Goal: Book appointment/travel/reservation

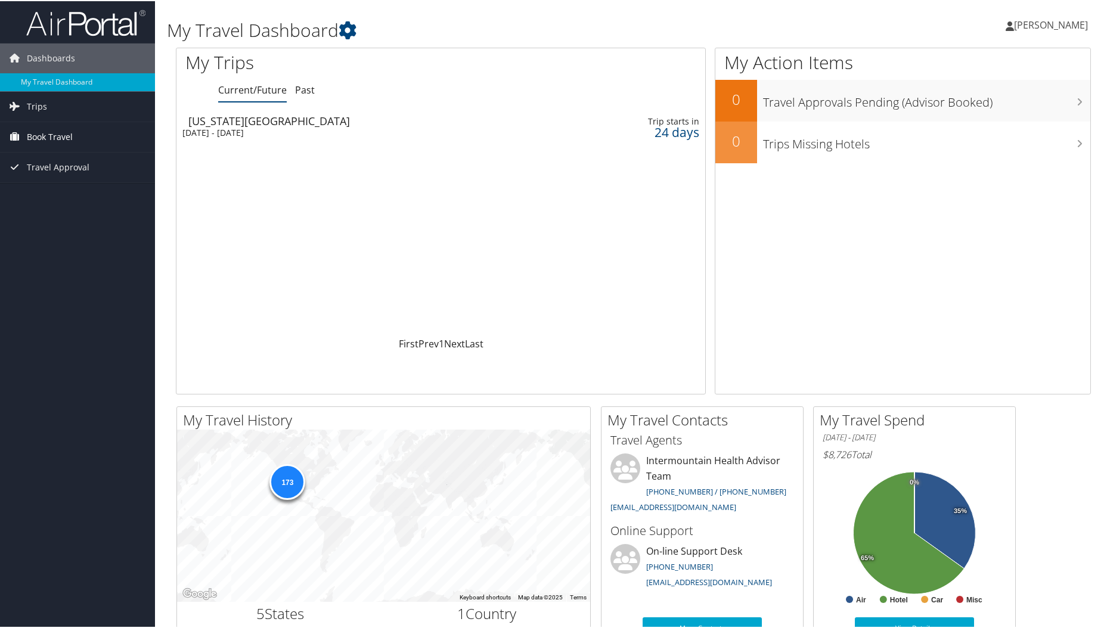
click at [54, 135] on span "Book Travel" at bounding box center [50, 136] width 46 height 30
click at [54, 199] on link "Book/Manage Online Trips" at bounding box center [77, 196] width 155 height 18
